Goal: Task Accomplishment & Management: Manage account settings

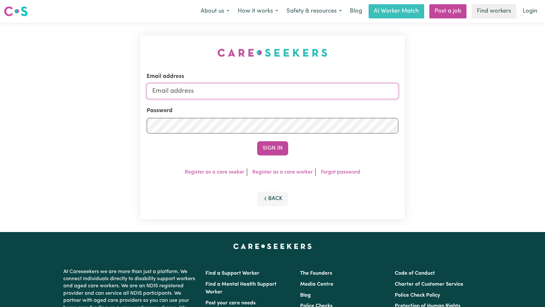
click at [233, 96] on input "Email address" at bounding box center [273, 91] width 252 height 16
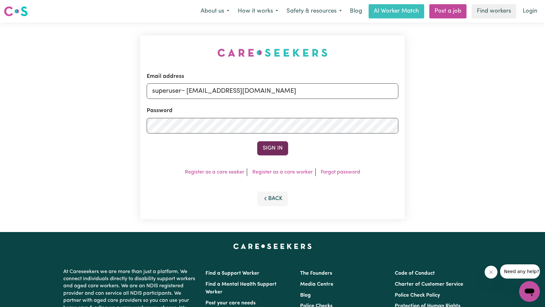
click at [269, 145] on button "Sign In" at bounding box center [272, 148] width 31 height 14
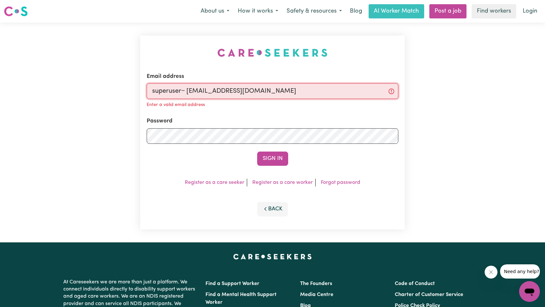
click at [190, 86] on input "superuser~ [EMAIL_ADDRESS][DOMAIN_NAME]" at bounding box center [273, 91] width 252 height 16
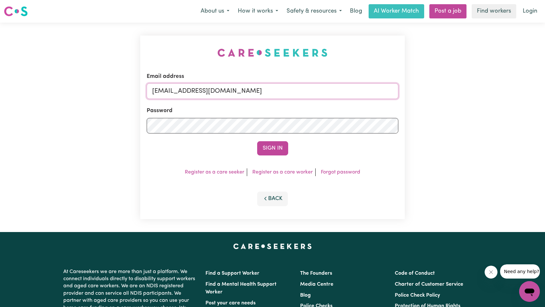
type input "[EMAIL_ADDRESS][DOMAIN_NAME]"
click at [257, 141] on button "Sign In" at bounding box center [272, 148] width 31 height 14
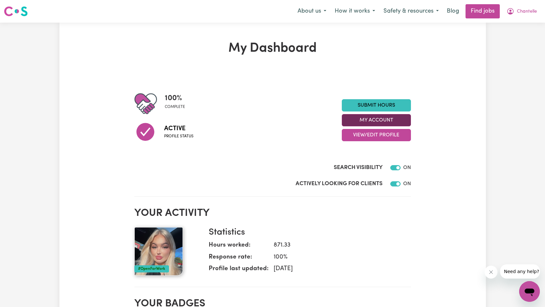
click at [376, 120] on button "My Account" at bounding box center [376, 120] width 69 height 12
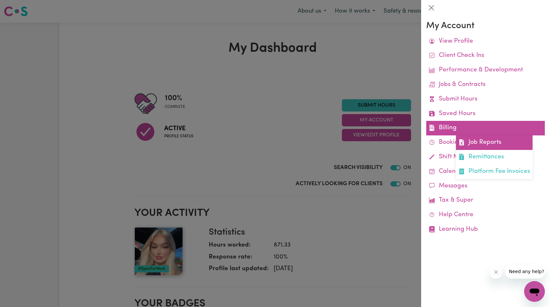
click at [477, 140] on link "Job Reports" at bounding box center [494, 142] width 77 height 15
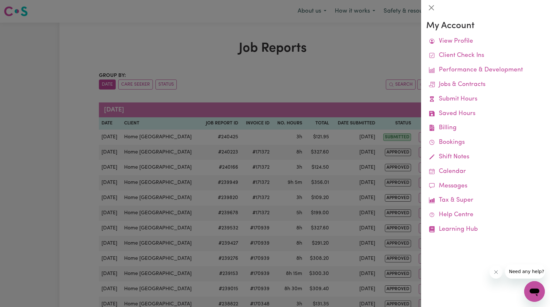
click at [310, 100] on div at bounding box center [275, 153] width 550 height 307
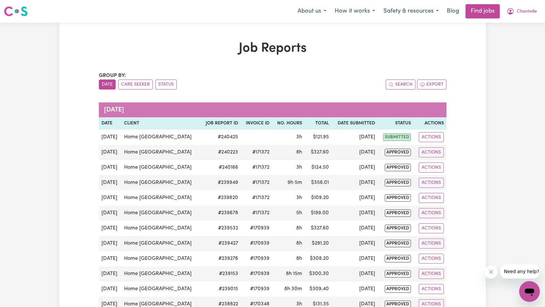
click at [497, 270] on div at bounding box center [512, 271] width 55 height 14
click at [494, 271] on button "Close message from company" at bounding box center [490, 272] width 13 height 13
click at [522, 15] on span "Chantelle" at bounding box center [527, 11] width 20 height 7
click at [529, 15] on span "Chantelle" at bounding box center [527, 11] width 20 height 7
click at [526, 11] on span "Chantelle" at bounding box center [527, 11] width 20 height 7
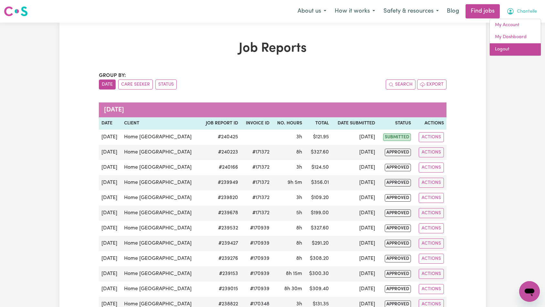
click at [513, 50] on link "Logout" at bounding box center [515, 49] width 51 height 12
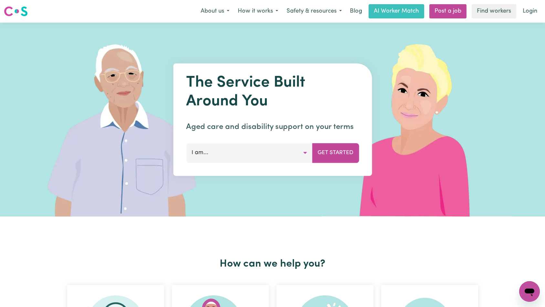
click at [529, 15] on link "Login" at bounding box center [530, 11] width 22 height 14
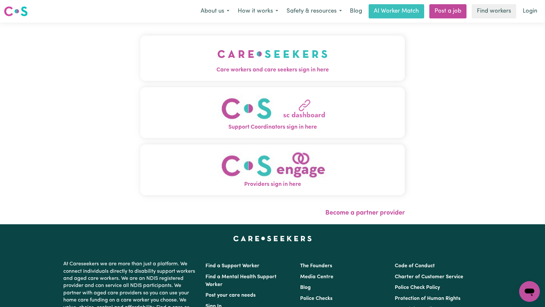
click at [217, 63] on img "Care workers and care seekers sign in here" at bounding box center [272, 54] width 110 height 24
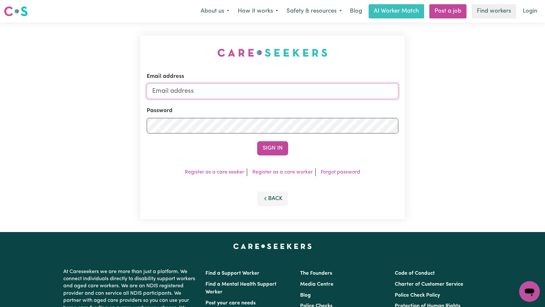
click at [289, 94] on input "Email address" at bounding box center [273, 91] width 252 height 16
type input "superuser~[EMAIL_ADDRESS][DOMAIN_NAME]"
click at [268, 149] on button "Sign In" at bounding box center [272, 148] width 31 height 14
